Goal: Transaction & Acquisition: Purchase product/service

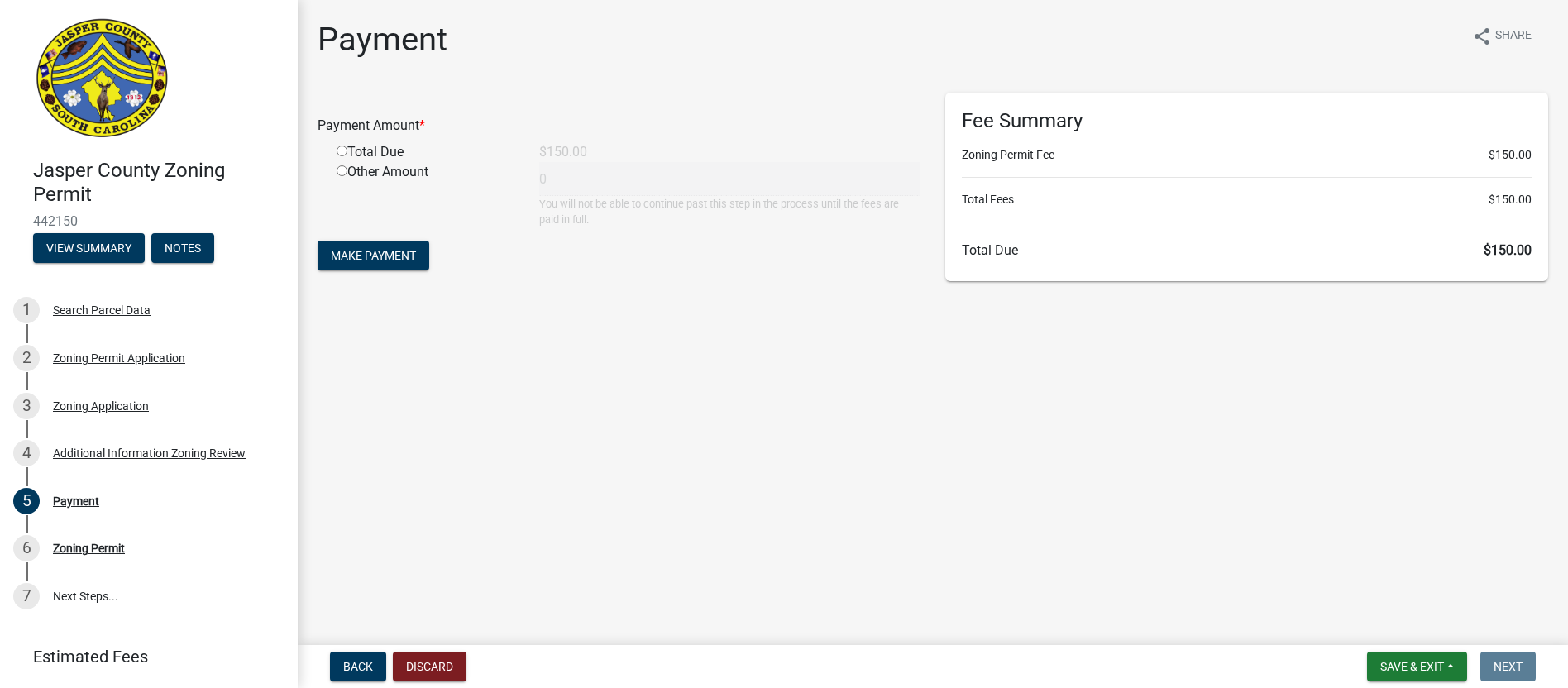
click at [340, 153] on input "radio" at bounding box center [341, 151] width 11 height 11
radio input "true"
type input "150"
click at [354, 255] on span "Make Payment" at bounding box center [374, 256] width 86 height 14
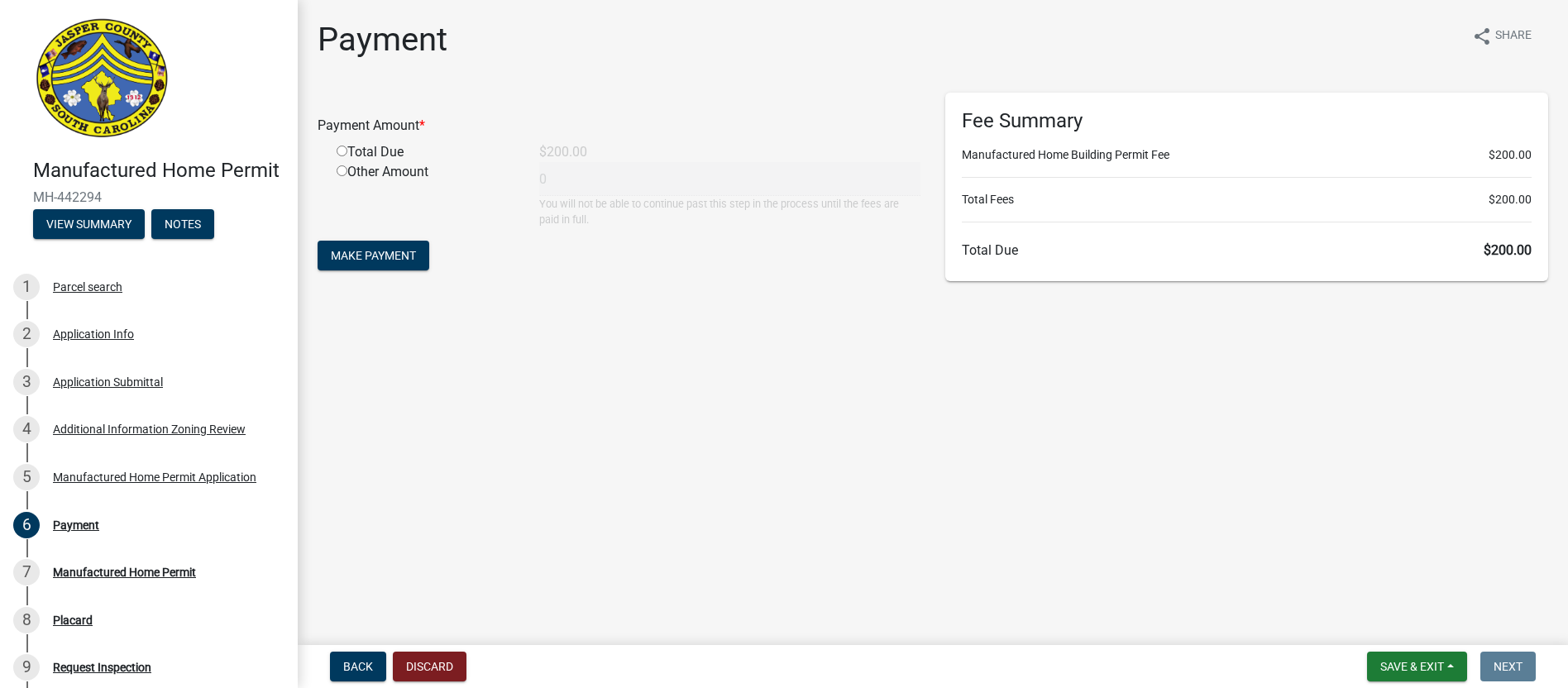
click at [339, 146] on input "radio" at bounding box center [341, 151] width 11 height 11
radio input "true"
type input "200"
click at [373, 251] on span "Make Payment" at bounding box center [374, 256] width 86 height 14
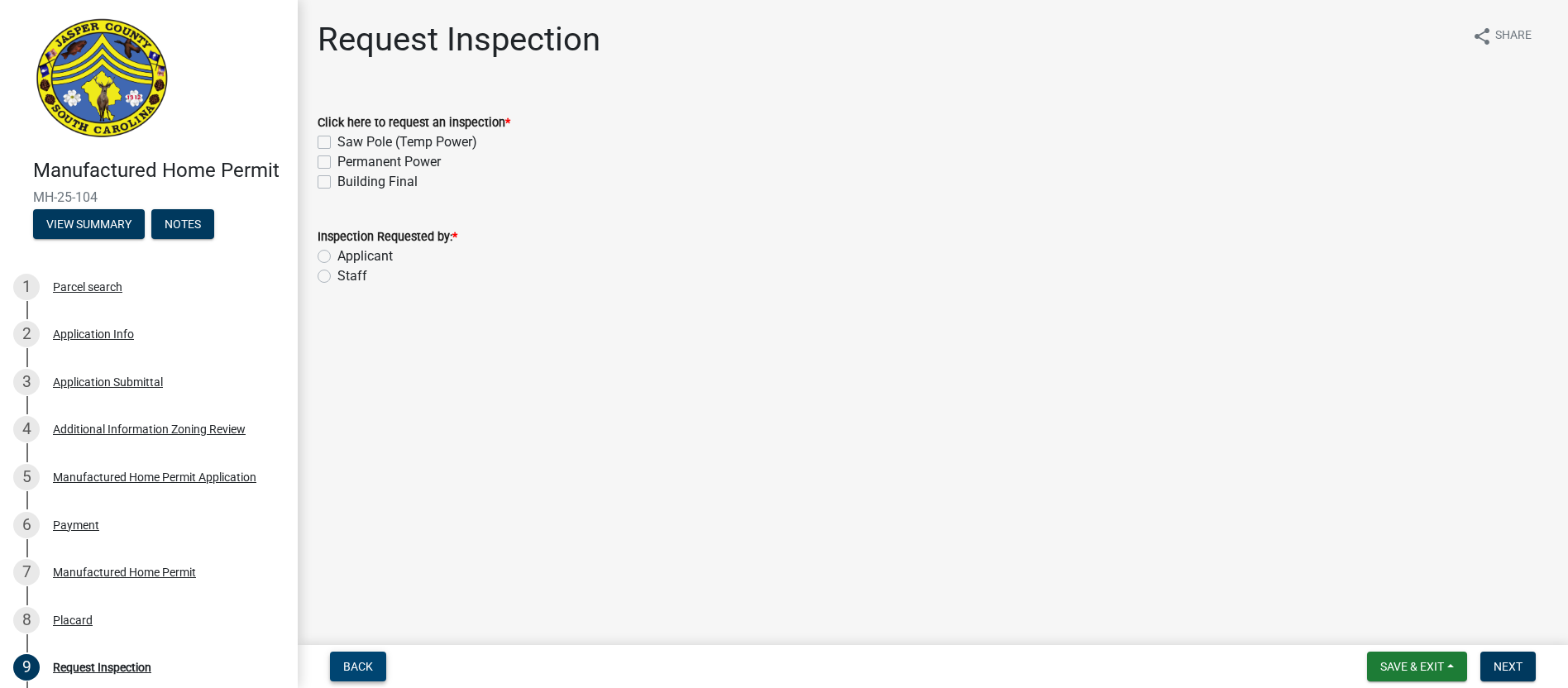
click at [355, 660] on span "Back" at bounding box center [357, 667] width 30 height 14
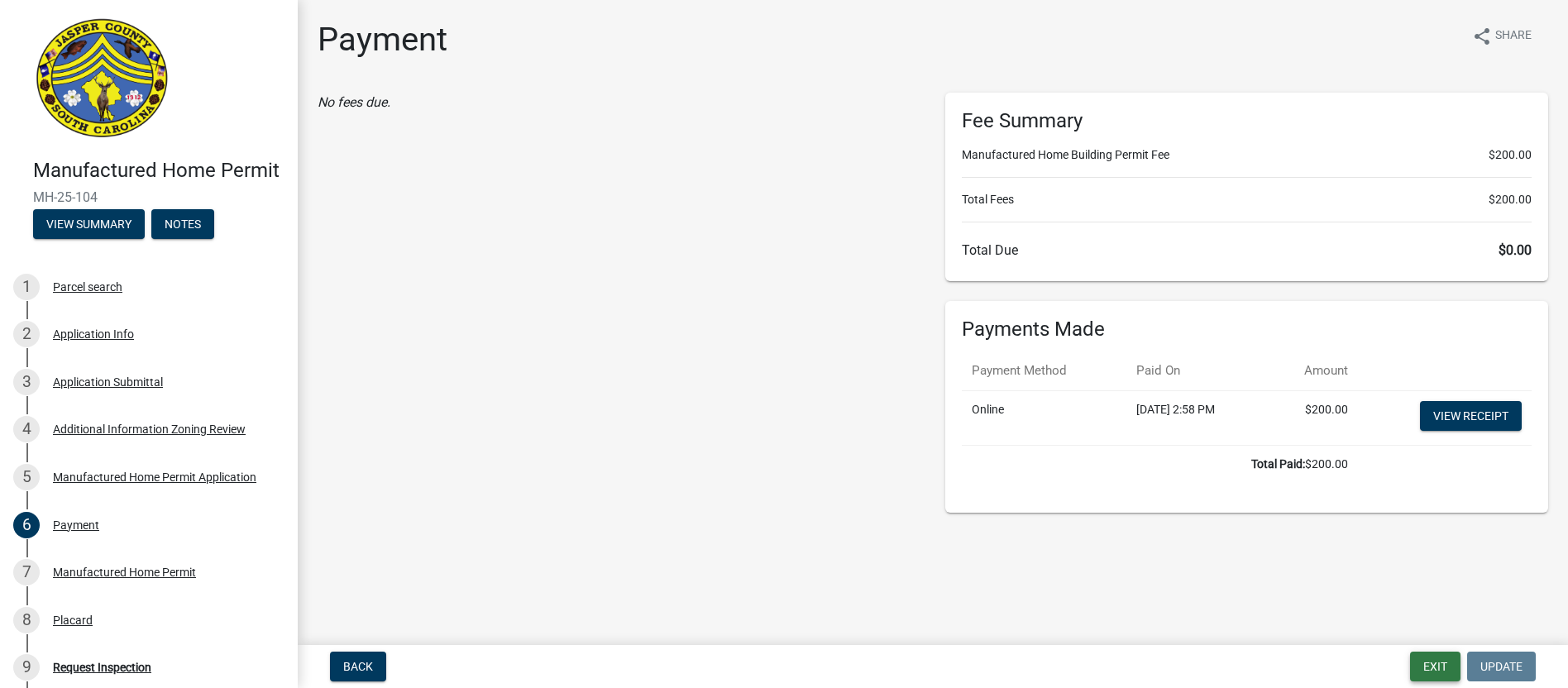
click at [1432, 662] on button "Exit" at bounding box center [1436, 666] width 51 height 30
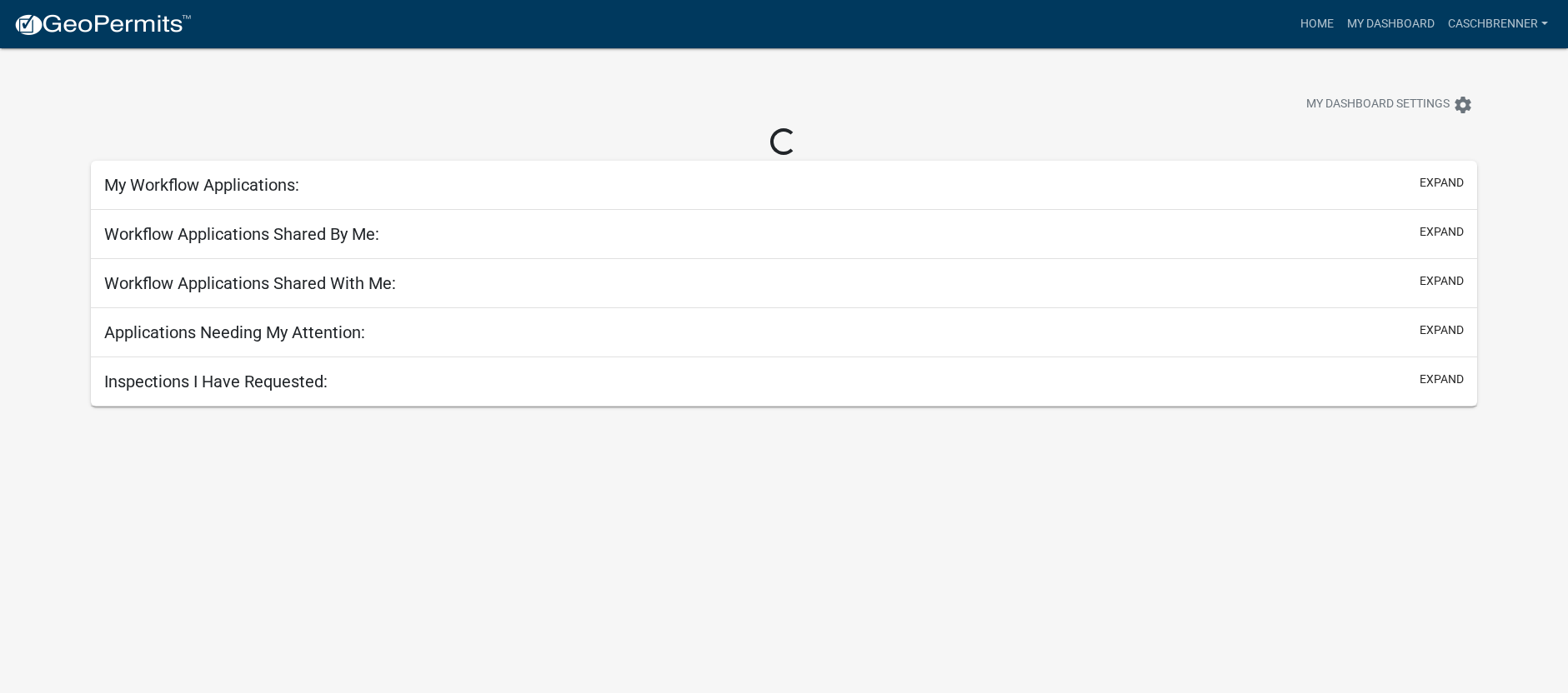
select select "2: 50"
